Goal: Transaction & Acquisition: Obtain resource

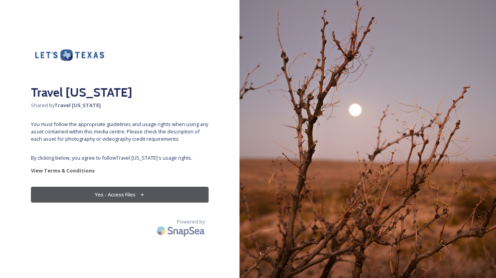
click at [165, 191] on button "Yes - Access Files" at bounding box center [120, 194] width 178 height 16
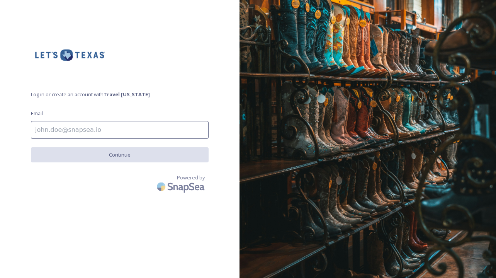
click at [117, 136] on input at bounding box center [120, 130] width 178 height 18
click at [151, 80] on div "Log in or create an account with Travel Texas Email Continue Powered by" at bounding box center [119, 139] width 239 height 216
